Goal: Task Accomplishment & Management: Use online tool/utility

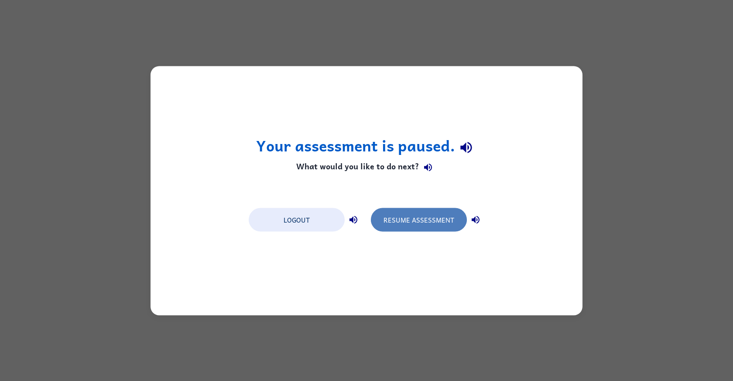
click at [410, 225] on button "Resume Assessment" at bounding box center [419, 220] width 96 height 24
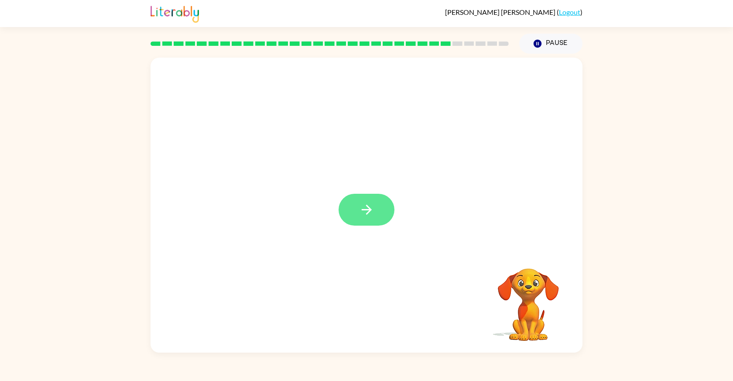
click at [379, 207] on button "button" at bounding box center [367, 210] width 56 height 32
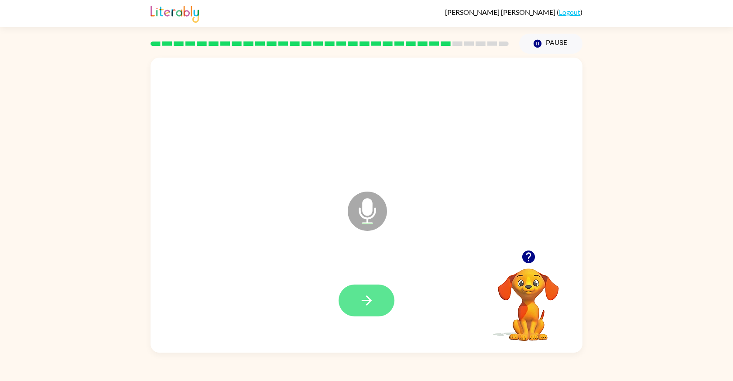
click at [373, 302] on icon "button" at bounding box center [366, 300] width 15 height 15
click at [378, 302] on button "button" at bounding box center [367, 300] width 56 height 32
click at [530, 254] on icon "button" at bounding box center [528, 256] width 15 height 15
click at [375, 298] on button "button" at bounding box center [367, 300] width 56 height 32
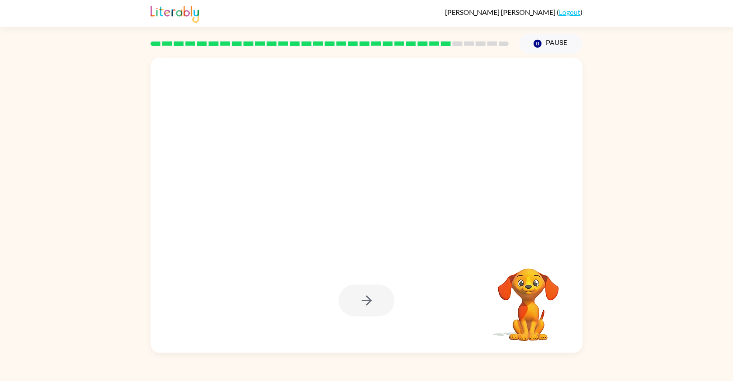
click at [375, 298] on div at bounding box center [367, 300] width 56 height 32
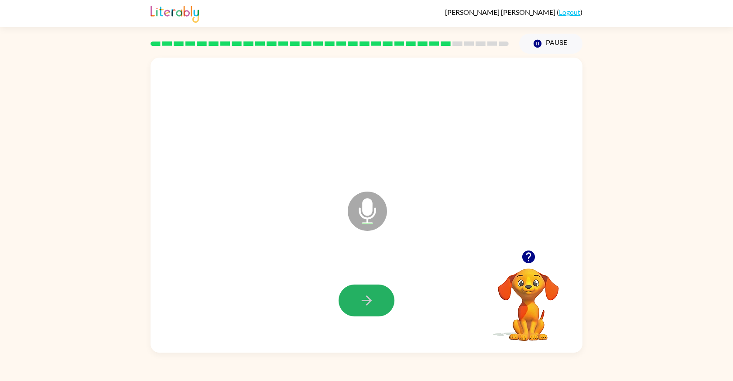
click at [375, 298] on button "button" at bounding box center [367, 300] width 56 height 32
click at [375, 297] on button "button" at bounding box center [367, 300] width 56 height 32
click at [376, 296] on button "button" at bounding box center [367, 300] width 56 height 32
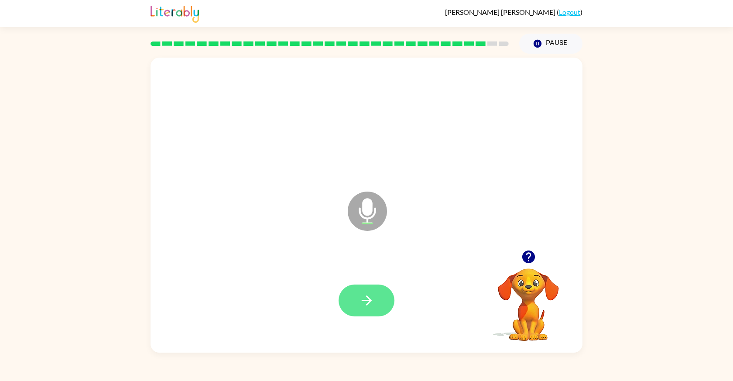
click at [370, 303] on icon "button" at bounding box center [366, 300] width 15 height 15
click at [373, 305] on icon "button" at bounding box center [366, 300] width 15 height 15
click at [374, 305] on icon "button" at bounding box center [366, 300] width 15 height 15
